Goal: Task Accomplishment & Management: Use online tool/utility

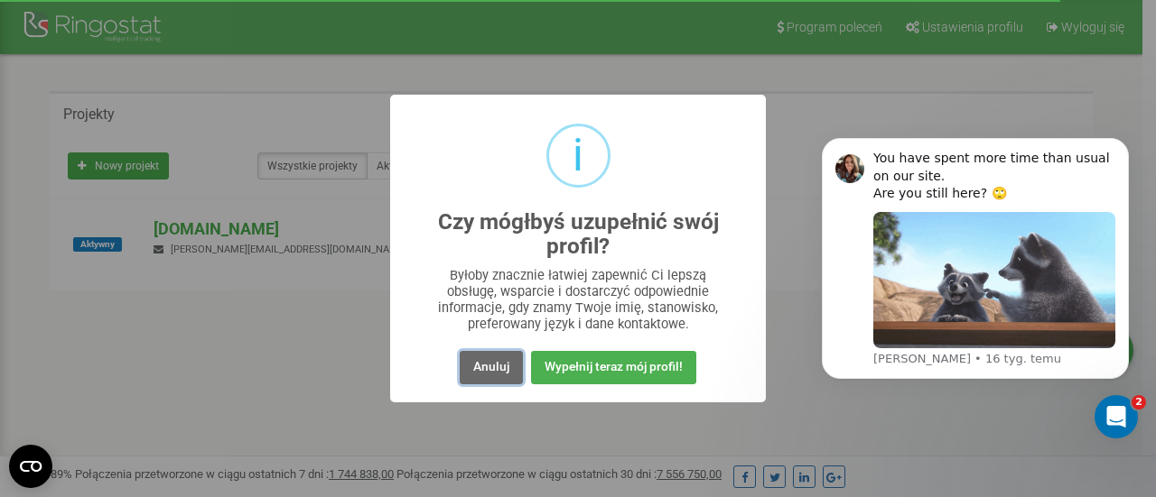
click at [508, 363] on button "Anuluj" at bounding box center [491, 367] width 63 height 33
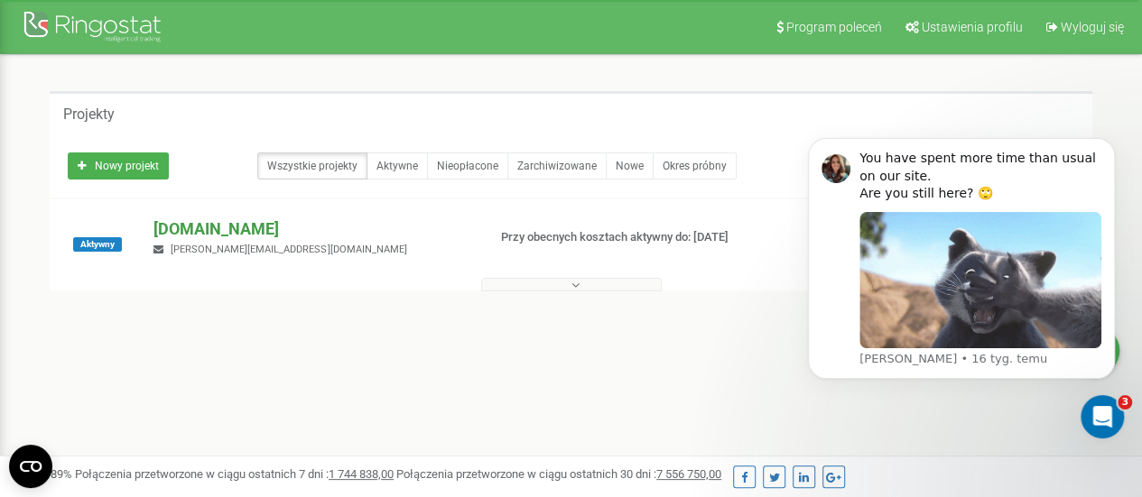
scroll to position [90, 0]
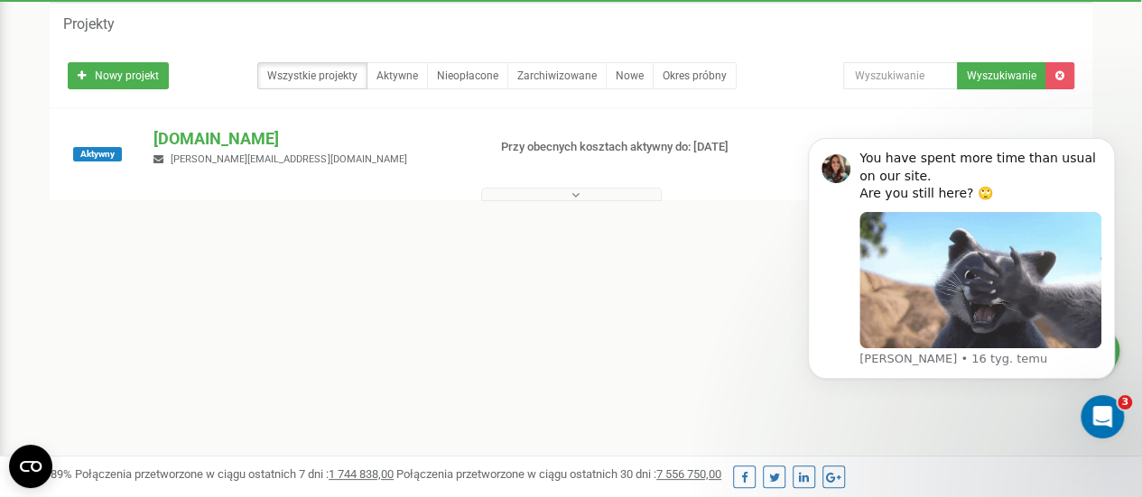
click at [557, 196] on button at bounding box center [571, 195] width 181 height 14
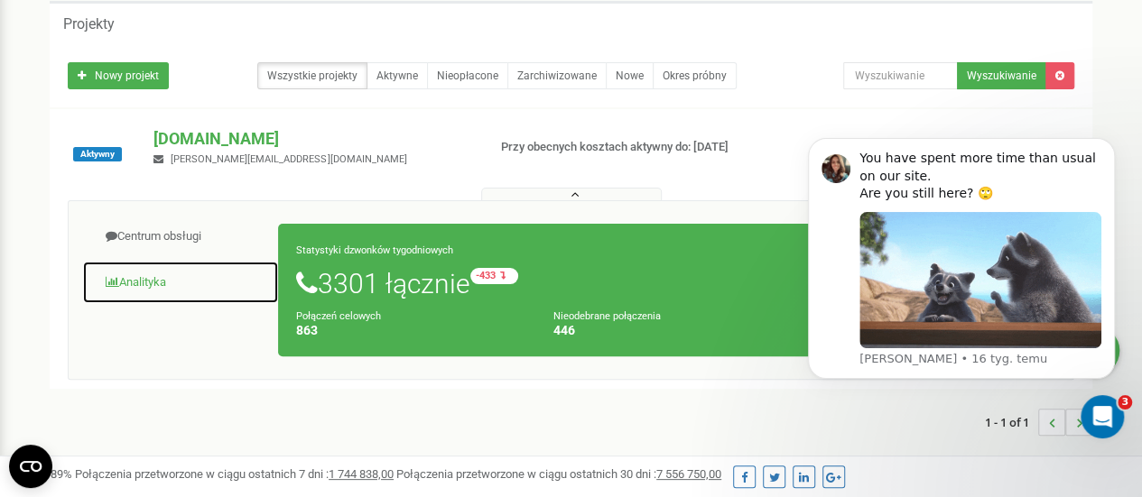
click at [153, 273] on link "Analityka" at bounding box center [180, 283] width 197 height 44
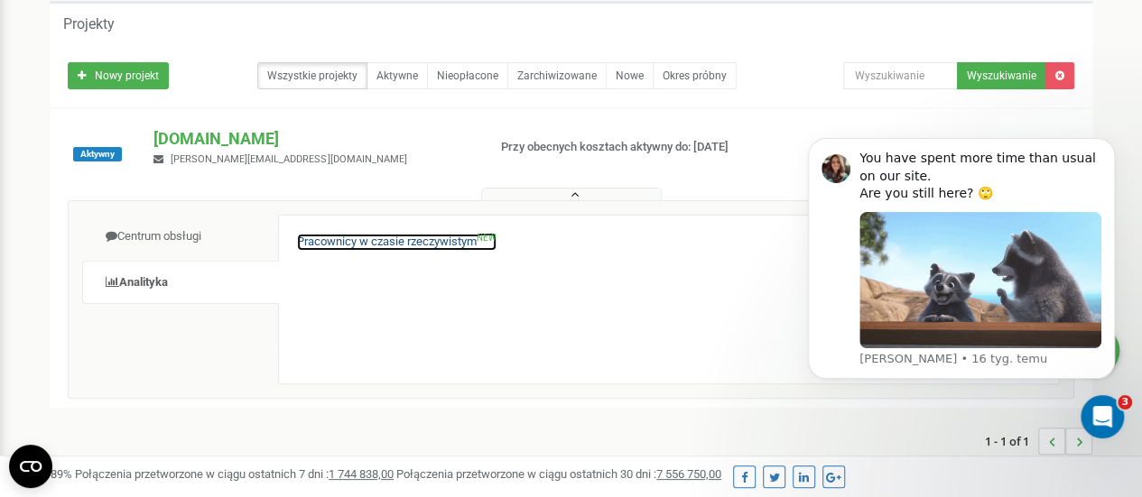
click at [298, 235] on link "Pracownicy w czasie rzeczywistym NEW" at bounding box center [397, 242] width 200 height 17
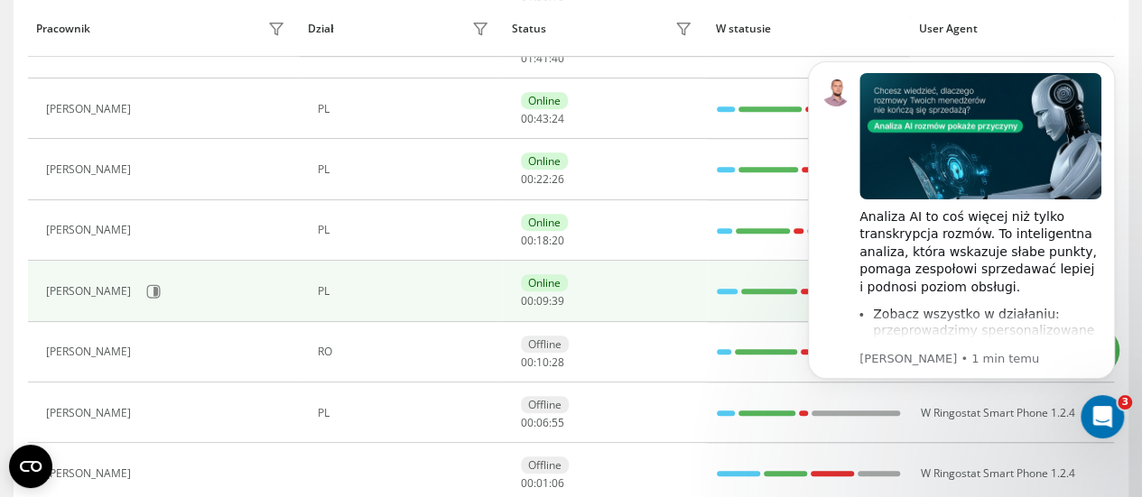
scroll to position [542, 0]
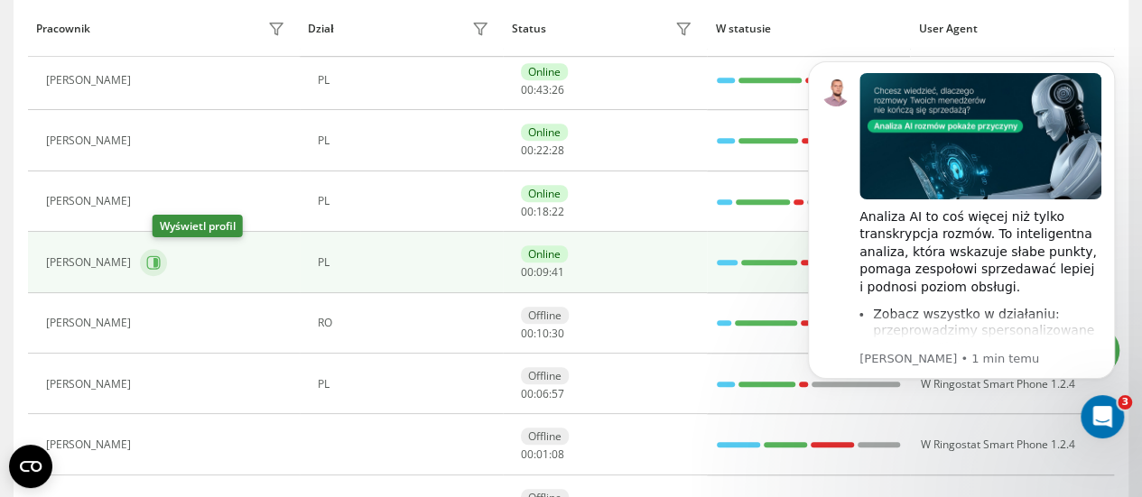
click at [167, 249] on button at bounding box center [153, 262] width 27 height 27
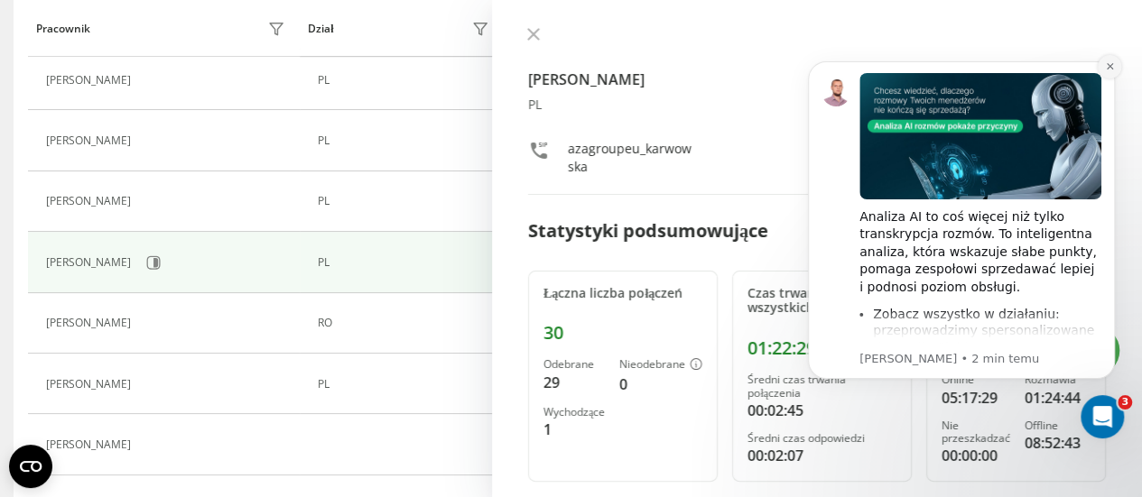
click at [1115, 60] on button "Dismiss notification" at bounding box center [1109, 66] width 23 height 23
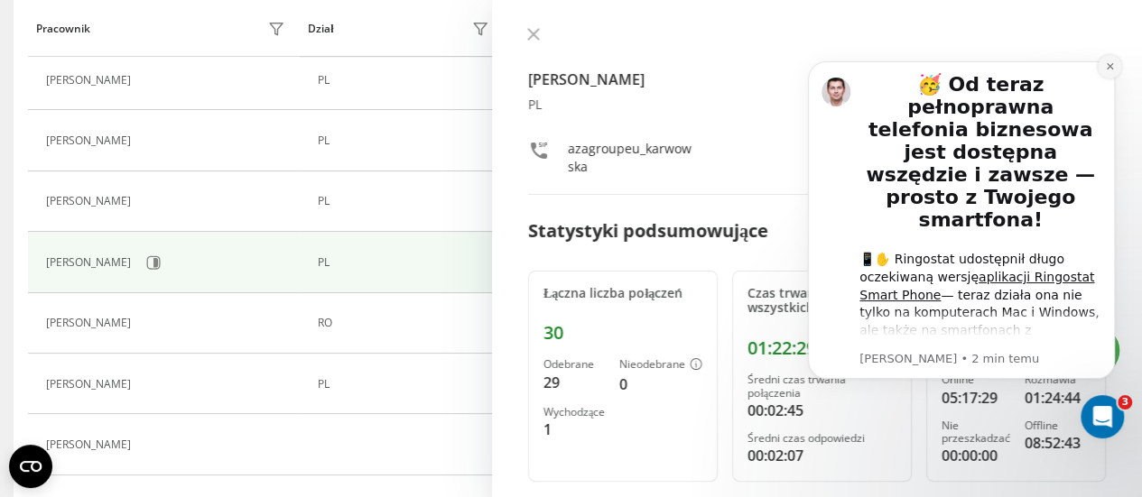
click at [1116, 59] on button "Dismiss notification" at bounding box center [1109, 66] width 23 height 23
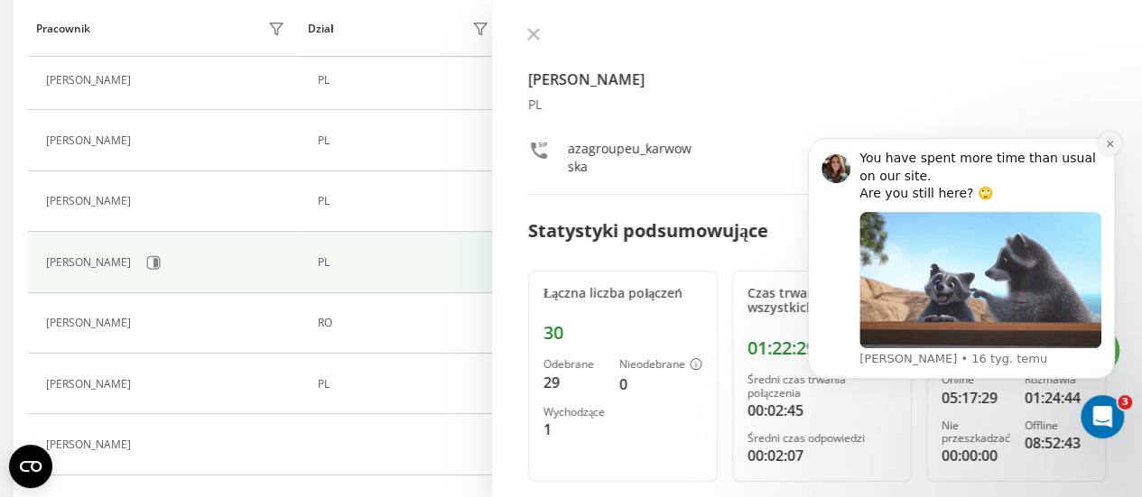
click at [1102, 144] on button "Dismiss notification" at bounding box center [1109, 143] width 23 height 23
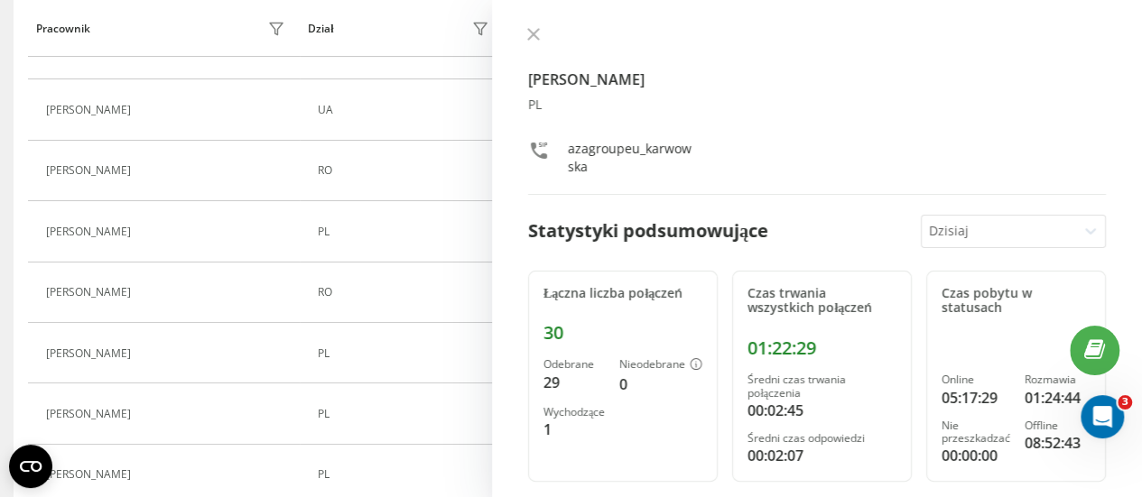
click at [1023, 216] on div "Dzisiaj" at bounding box center [999, 232] width 154 height 32
click at [866, 186] on div "Klaudia Karwowska PL azagroupeu_karwowska" at bounding box center [817, 111] width 578 height 168
click at [533, 31] on icon at bounding box center [533, 34] width 13 height 13
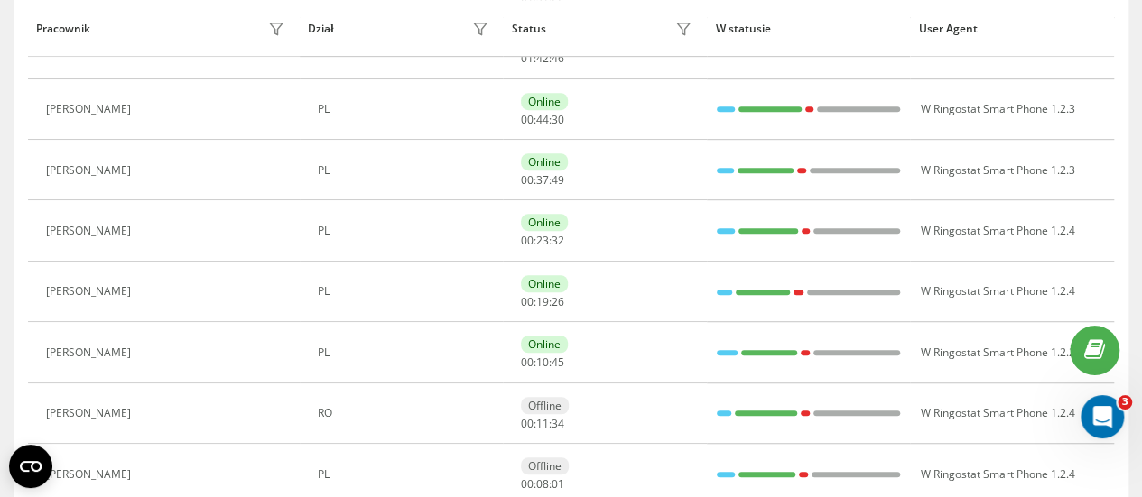
scroll to position [454, 0]
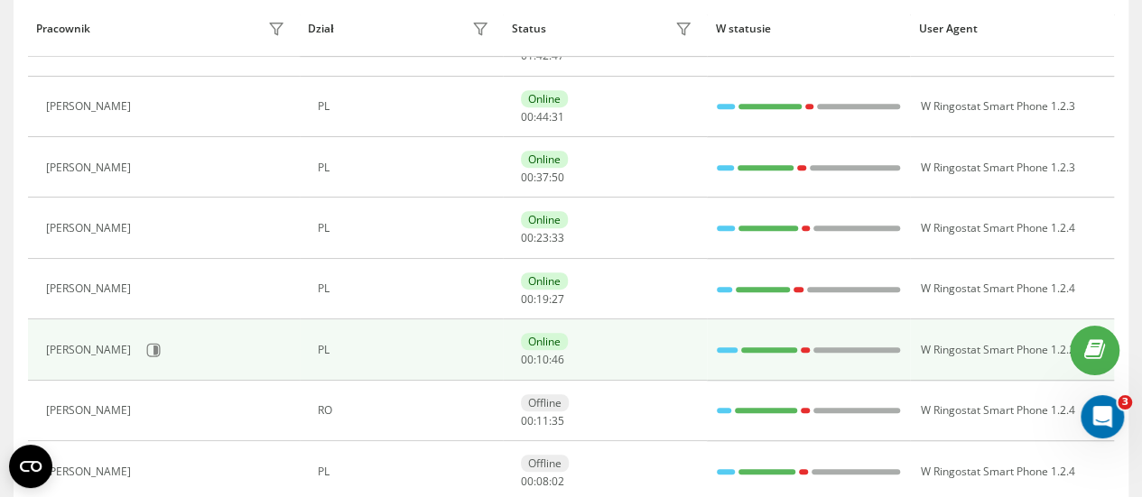
click at [105, 353] on div "Klaudia Karwowska" at bounding box center [168, 350] width 244 height 31
click at [161, 343] on icon at bounding box center [153, 350] width 14 height 14
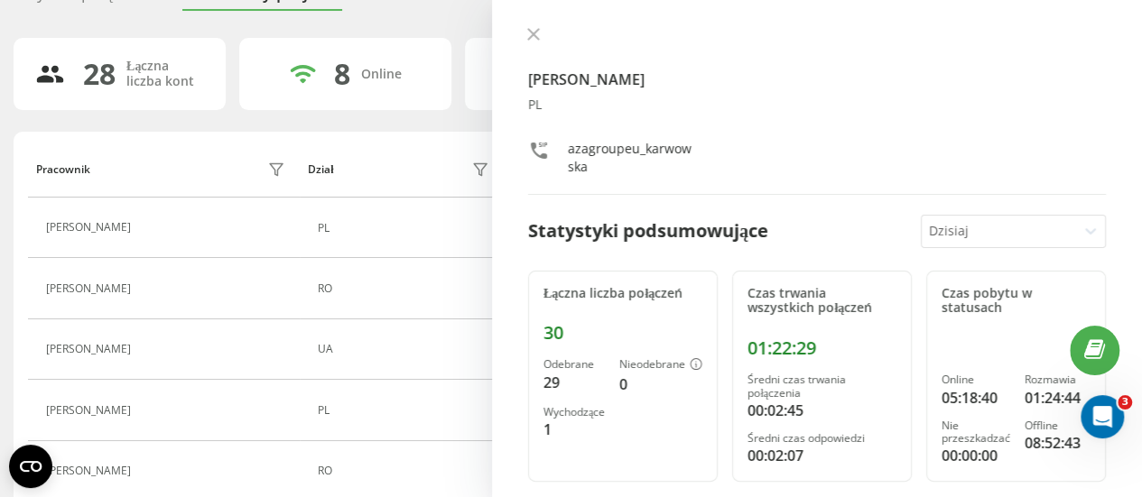
scroll to position [61, 0]
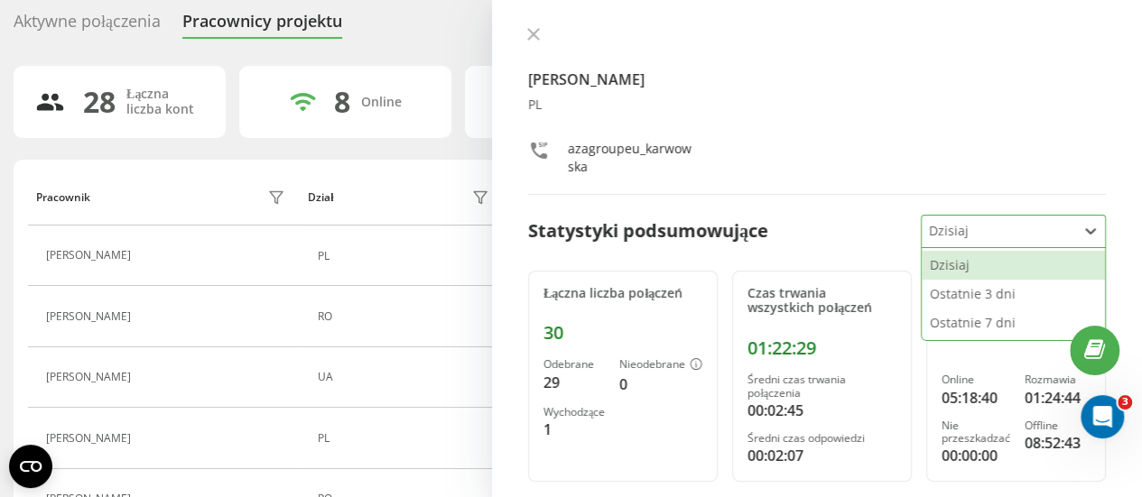
click at [975, 232] on div at bounding box center [999, 231] width 141 height 21
click at [959, 284] on div "Ostatnie 3 dni" at bounding box center [1013, 294] width 183 height 29
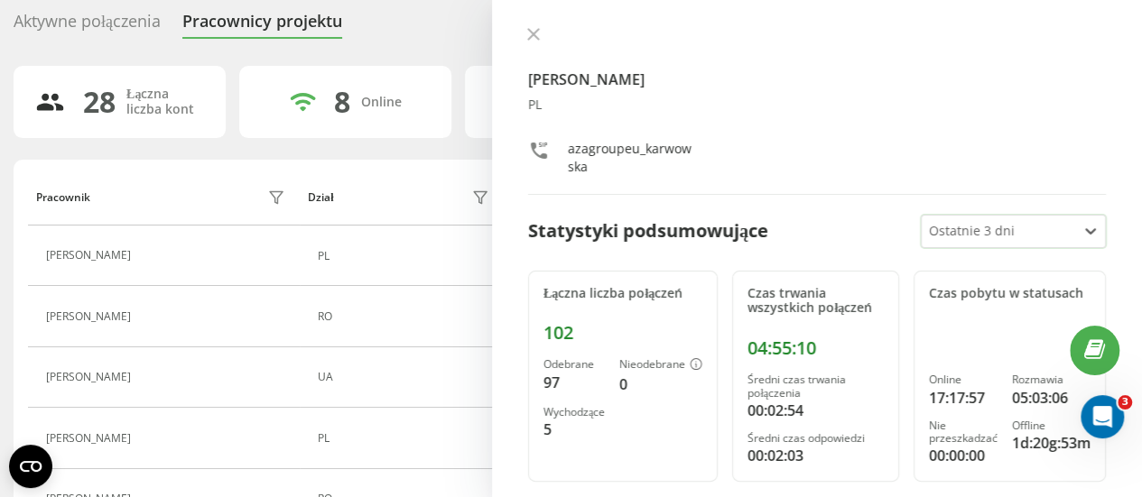
scroll to position [181, 0]
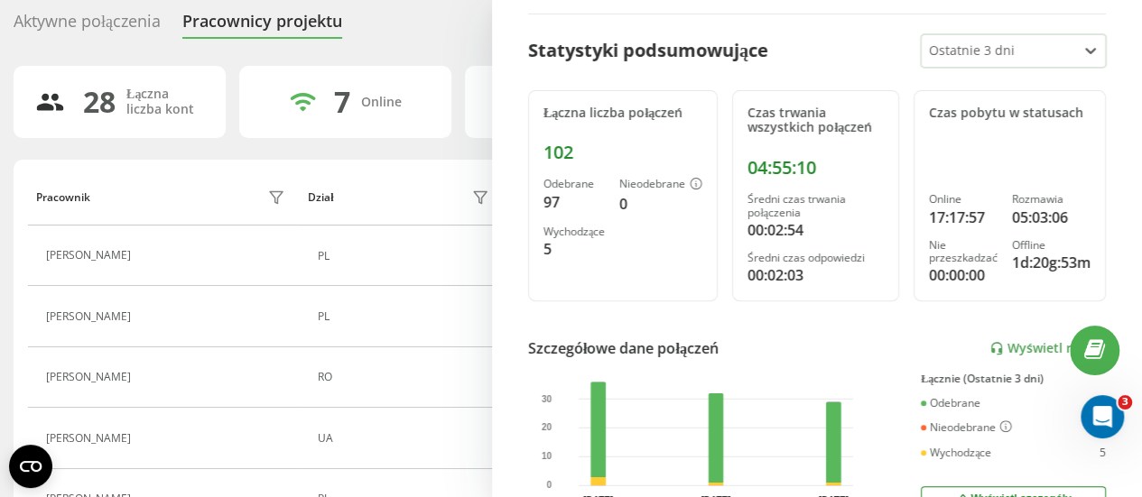
click at [401, 14] on div "Aktywne połączenia Pracownicy projektu Wybierz dział" at bounding box center [571, 25] width 1115 height 38
click at [204, 12] on div "Pracownicy projektu" at bounding box center [262, 26] width 160 height 28
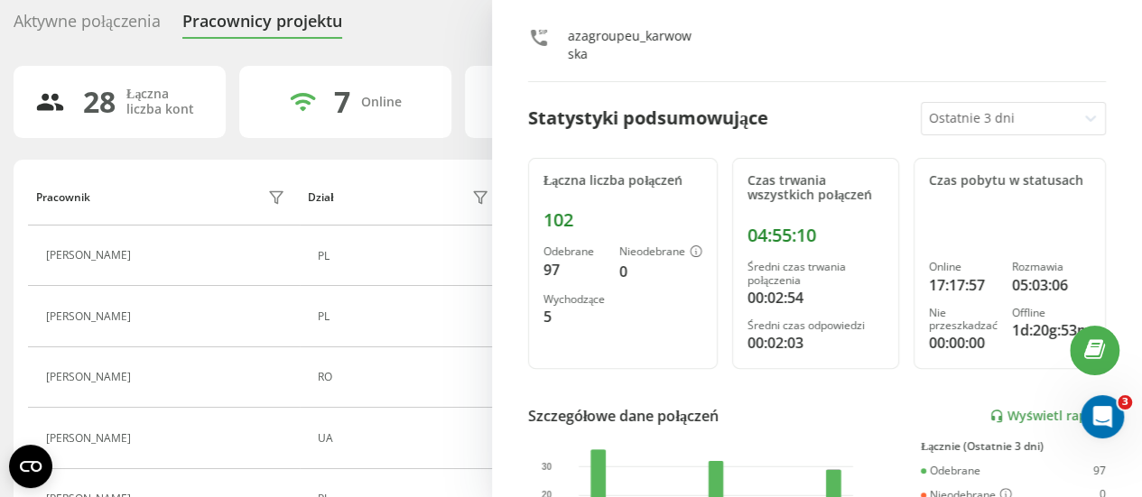
scroll to position [0, 0]
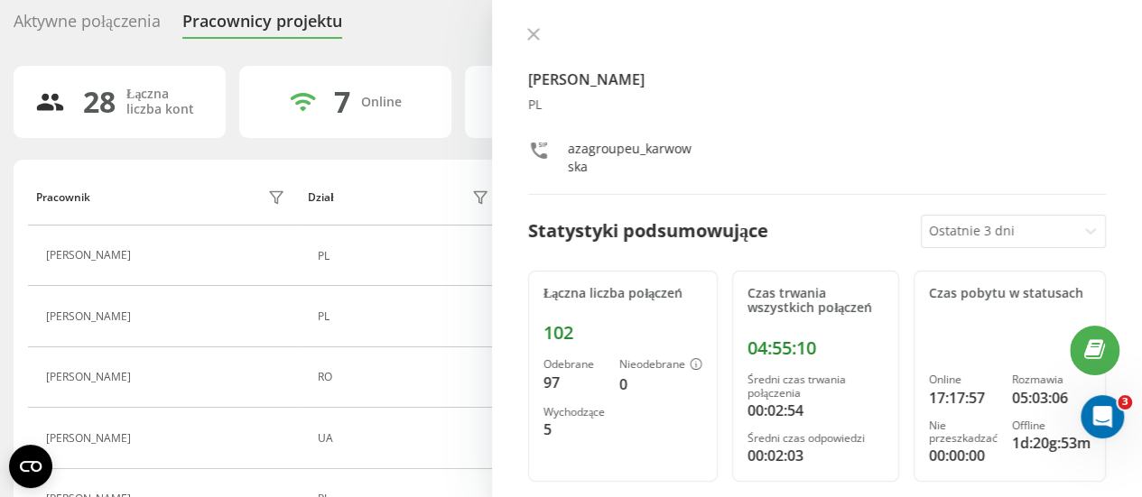
click at [557, 73] on h4 "Klaudia Karwowska" at bounding box center [817, 80] width 578 height 22
click at [536, 35] on icon at bounding box center [533, 34] width 13 height 13
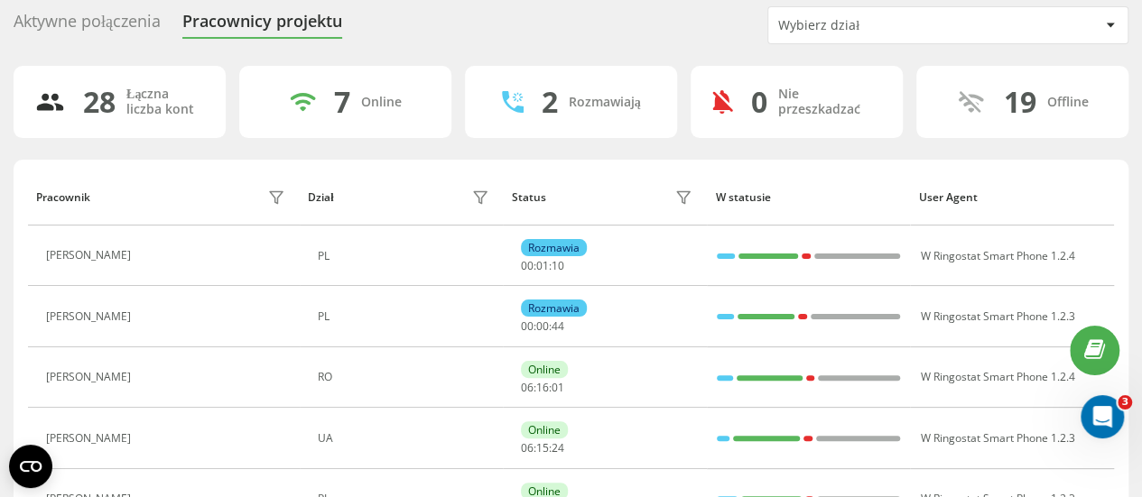
click at [778, 21] on div "Wybierz dział" at bounding box center [886, 25] width 216 height 15
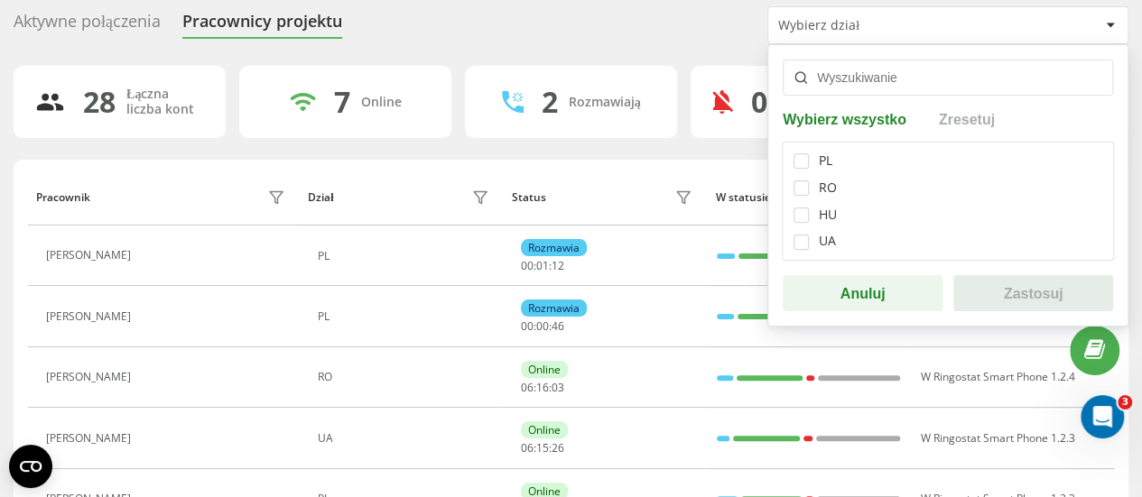
click at [669, 19] on div "Aktywne połączenia Pracownicy projektu Wybierz dział Wybierz wszystko Zresetuj …" at bounding box center [571, 25] width 1115 height 38
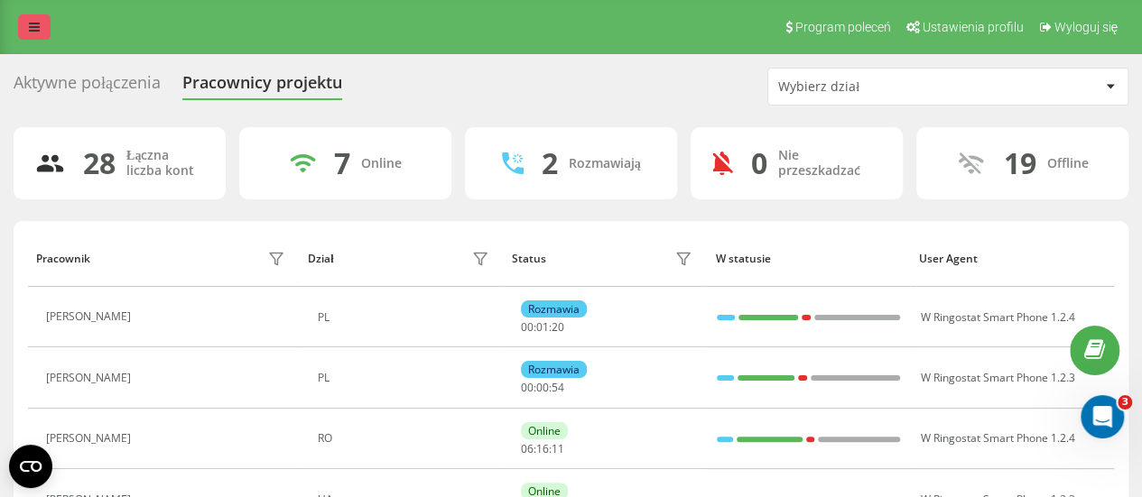
click at [36, 35] on link at bounding box center [34, 26] width 33 height 25
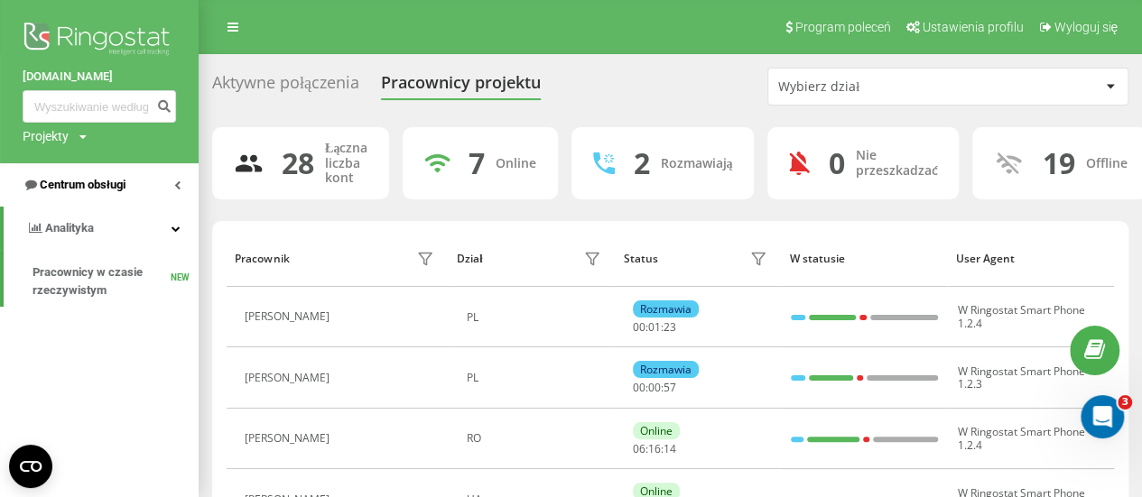
click at [180, 185] on icon at bounding box center [177, 185] width 6 height 9
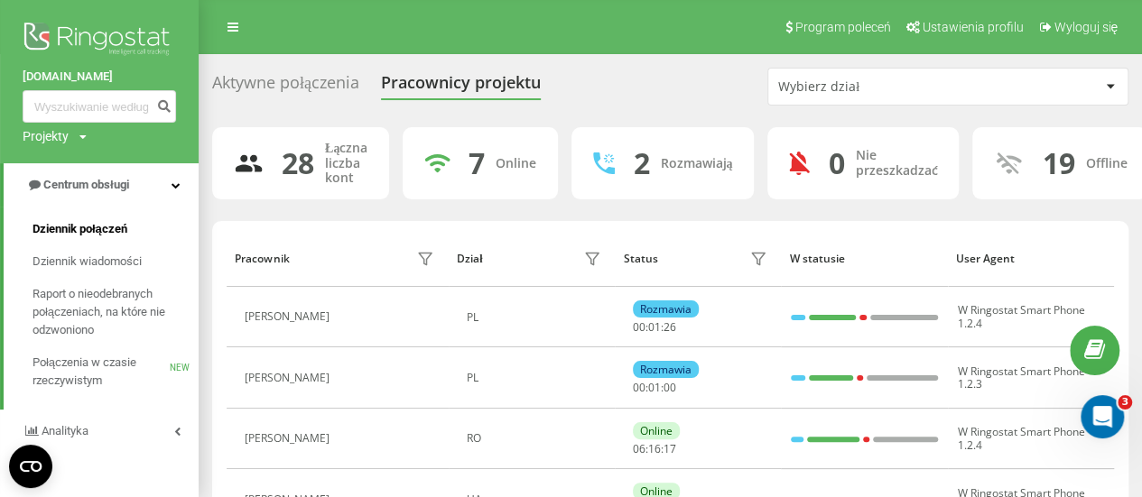
click at [108, 230] on span "Dziennik połączeń" at bounding box center [80, 229] width 95 height 18
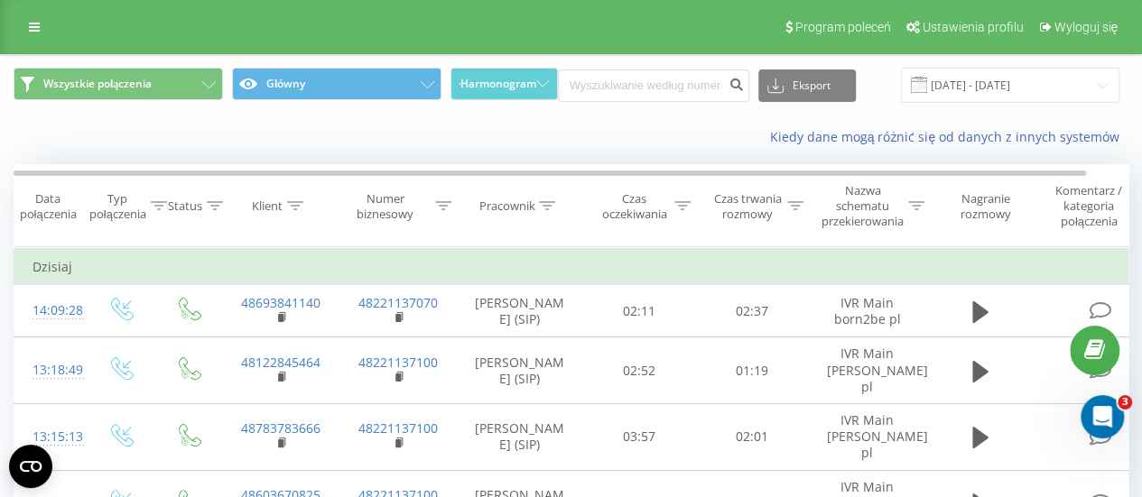
click at [44, 216] on div "Data połączenia" at bounding box center [47, 206] width 67 height 31
click at [985, 88] on input "[DATE] - [DATE]" at bounding box center [1010, 85] width 218 height 35
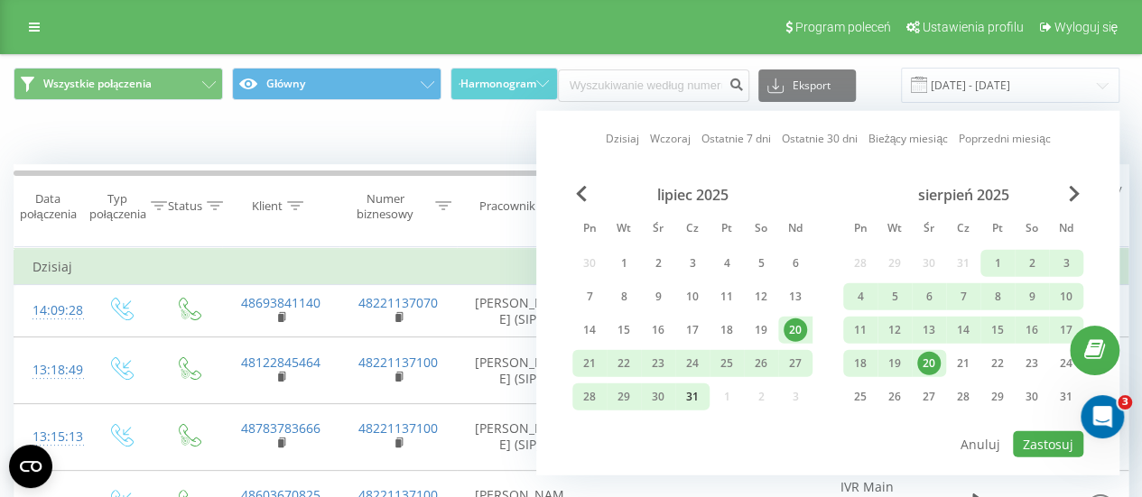
click at [697, 393] on div "31" at bounding box center [692, 396] width 23 height 23
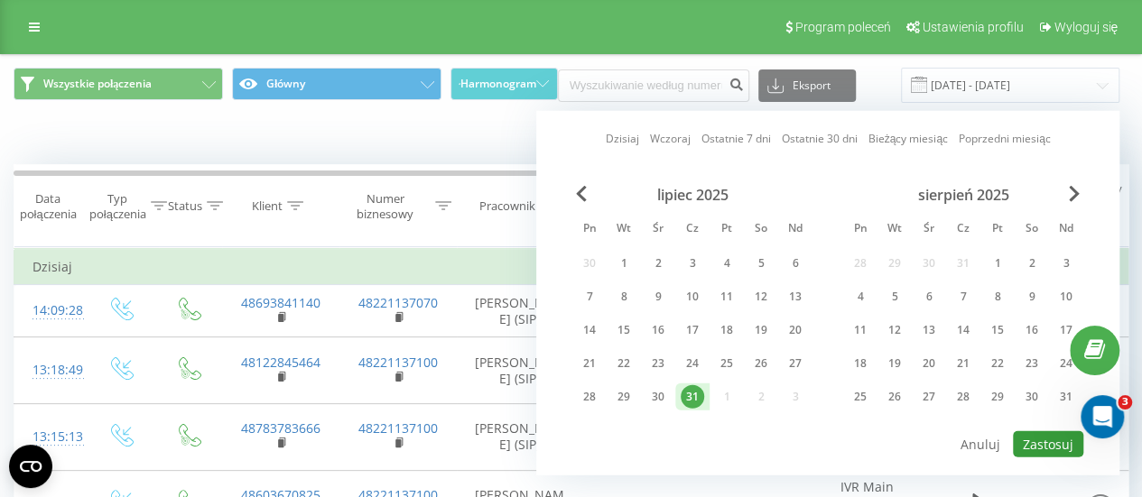
click at [1051, 439] on button "Zastosuj" at bounding box center [1048, 445] width 70 height 26
type input "[DATE] - [DATE]"
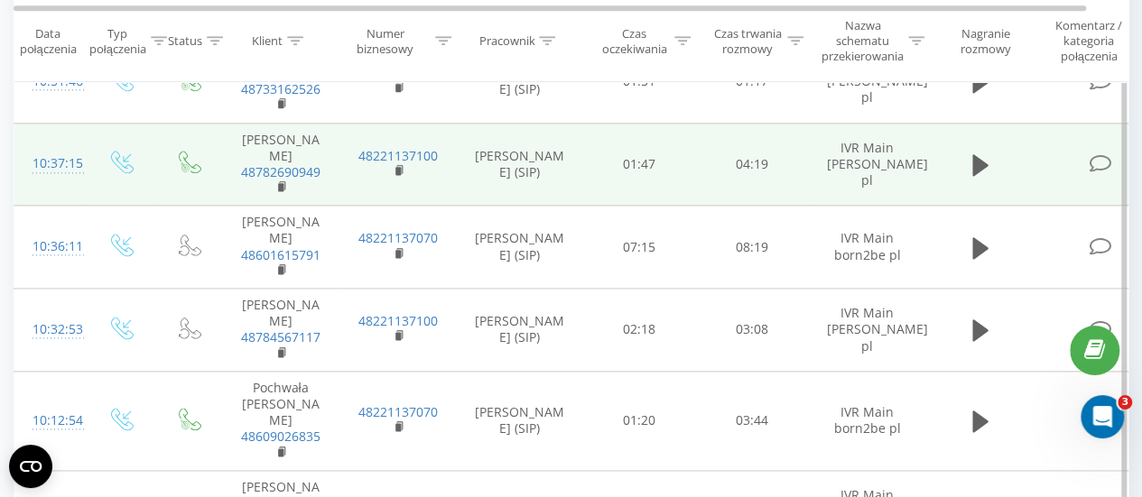
scroll to position [1535, 0]
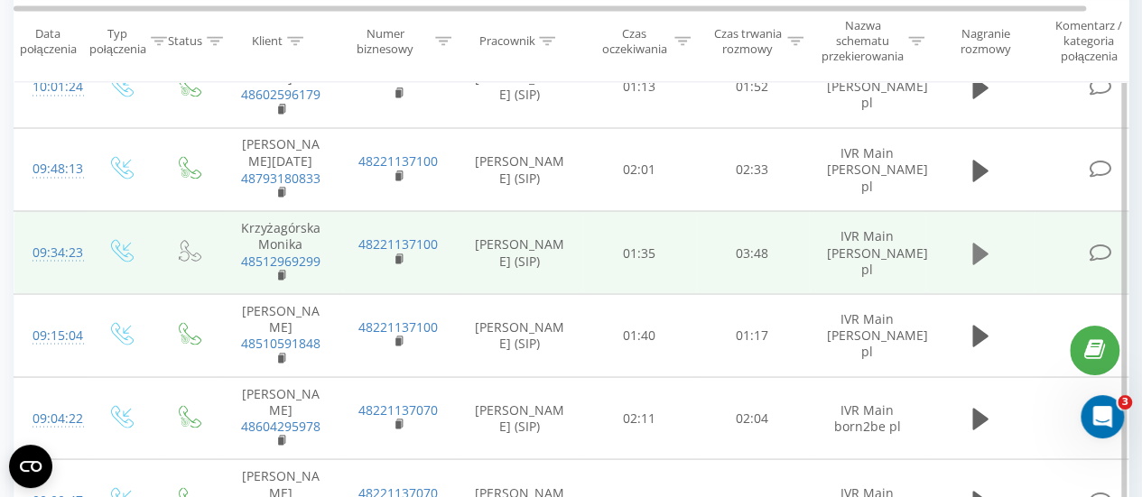
click at [975, 242] on icon at bounding box center [980, 253] width 16 height 22
